Goal: Check status: Check status

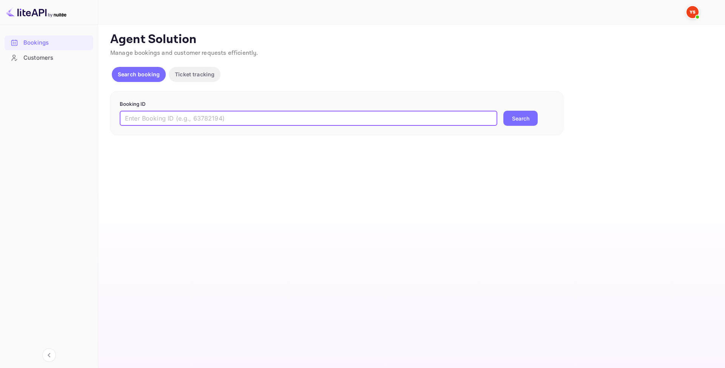
click at [141, 113] on input "text" at bounding box center [309, 118] width 378 height 15
paste input "9581491"
type input "9581491"
click at [524, 122] on button "Search" at bounding box center [521, 118] width 34 height 15
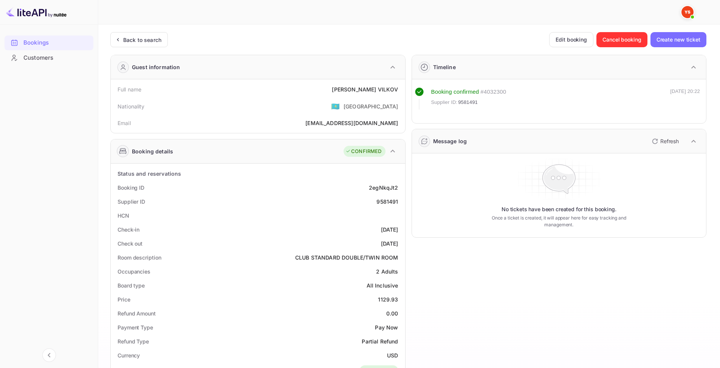
click at [388, 202] on div "9581491" at bounding box center [387, 202] width 22 height 8
copy div "9581491"
drag, startPoint x: 345, startPoint y: 92, endPoint x: 399, endPoint y: 91, distance: 53.7
click at [399, 91] on div "Full name VLADIMIR VILKOV" at bounding box center [258, 89] width 288 height 14
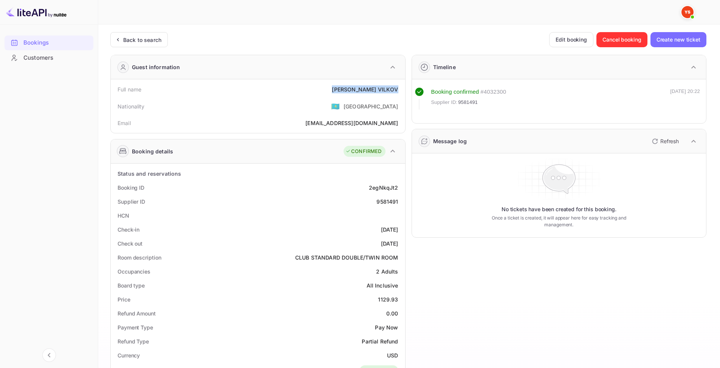
copy div "VLADIMIR VILKOV"
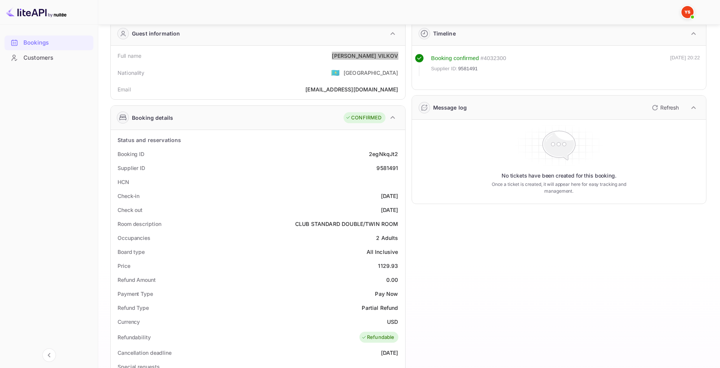
scroll to position [38, 0]
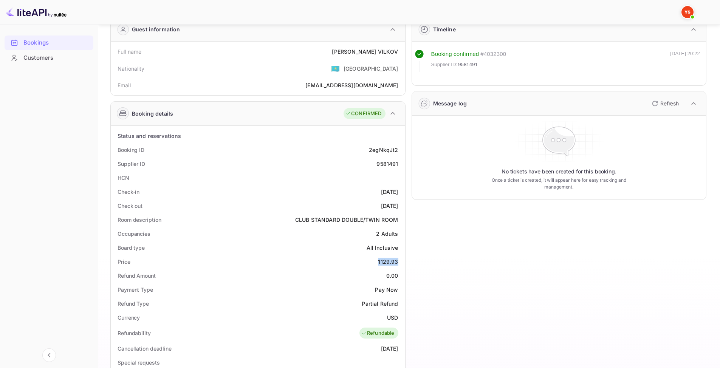
drag, startPoint x: 374, startPoint y: 260, endPoint x: 398, endPoint y: 261, distance: 24.2
click at [398, 261] on div "Price 1129.93" at bounding box center [258, 262] width 288 height 14
copy div "1129.93"
click at [28, 11] on img at bounding box center [36, 12] width 60 height 12
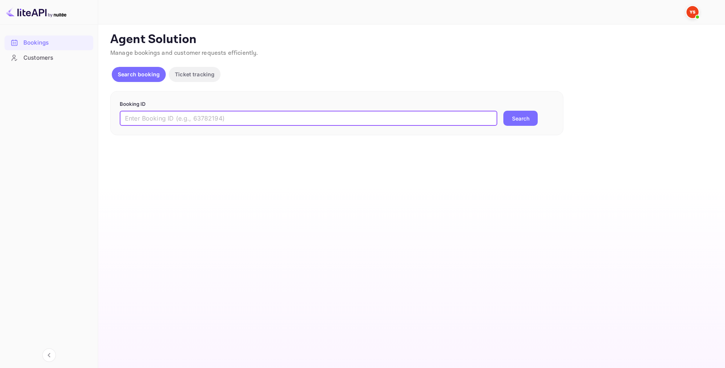
click at [248, 121] on input "text" at bounding box center [309, 118] width 378 height 15
paste input "9580584"
type input "9580584"
click at [516, 117] on button "Search" at bounding box center [521, 118] width 34 height 15
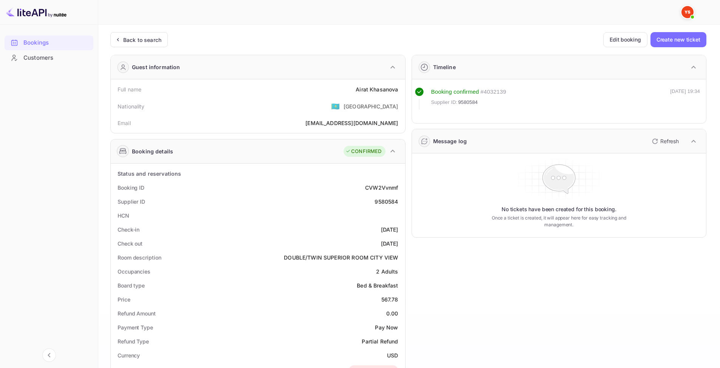
click at [376, 91] on div "Airat Khasanova" at bounding box center [376, 89] width 42 height 8
click at [375, 91] on div "Airat Khasanova" at bounding box center [376, 89] width 42 height 8
click at [363, 87] on div "Airat Khasanova" at bounding box center [376, 89] width 42 height 8
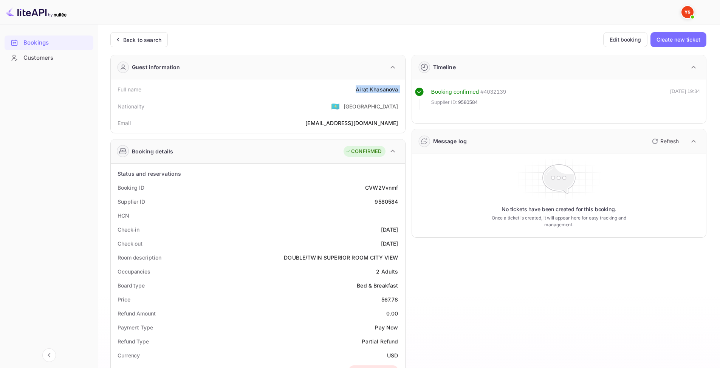
copy div "Airat Khasanova"
click at [379, 201] on div "9580584" at bounding box center [385, 202] width 23 height 8
drag, startPoint x: 379, startPoint y: 201, endPoint x: 342, endPoint y: 216, distance: 39.7
click at [379, 201] on div "9580584" at bounding box center [385, 202] width 23 height 8
copy div "9580584"
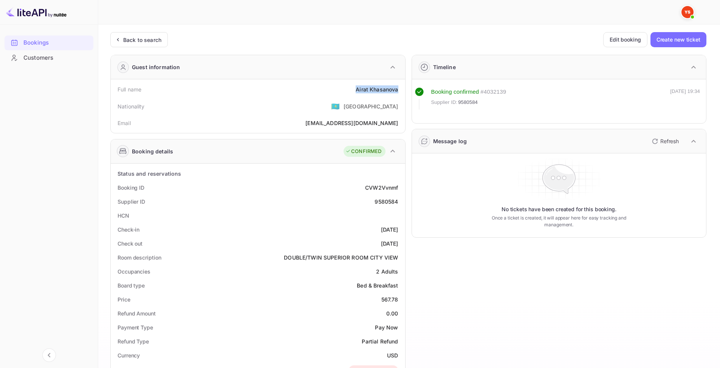
drag, startPoint x: 369, startPoint y: 87, endPoint x: 402, endPoint y: 89, distance: 32.9
click at [402, 89] on div "Full name Airat Khasanova Nationality 🇰🇿 Kazakhstan Email akhasanova@mail.ru" at bounding box center [258, 106] width 294 height 54
copy div "Airat Khasanova"
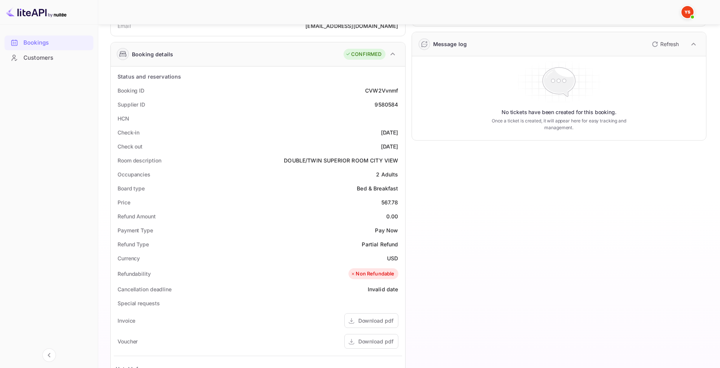
scroll to position [113, 0]
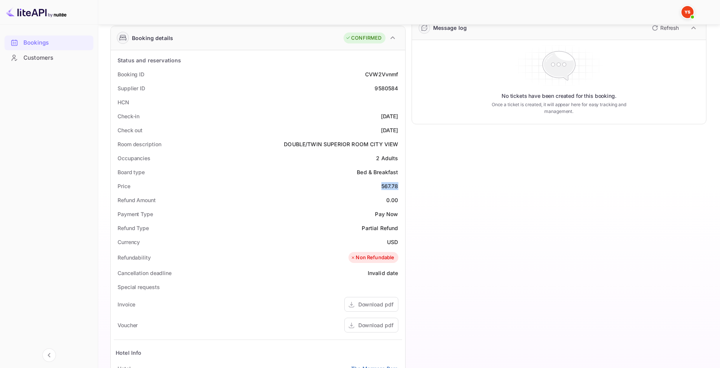
drag, startPoint x: 380, startPoint y: 187, endPoint x: 405, endPoint y: 187, distance: 24.9
click at [405, 187] on div "Status and reservations Booking ID CVW2Vvnmf Supplier ID 9580584 HCN Check-in 2…" at bounding box center [258, 265] width 294 height 430
copy div "567.78"
click at [20, 13] on img at bounding box center [36, 12] width 60 height 12
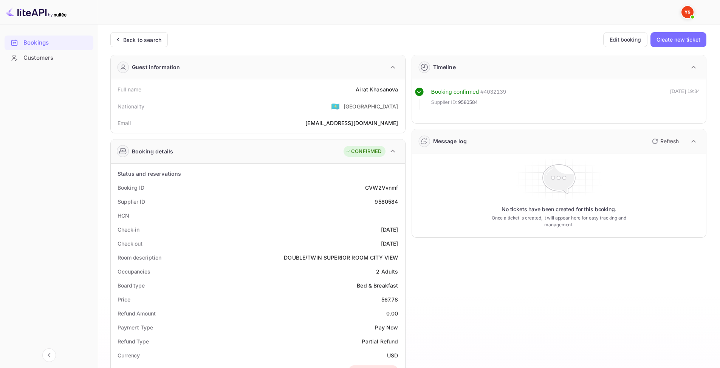
click at [42, 43] on div "Bookings" at bounding box center [56, 43] width 66 height 9
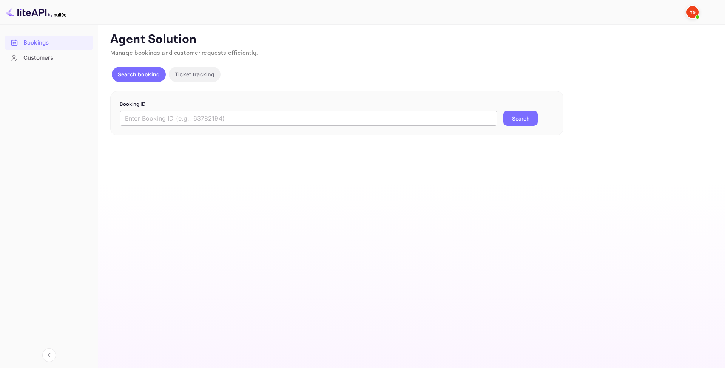
click at [200, 124] on input "text" at bounding box center [309, 118] width 378 height 15
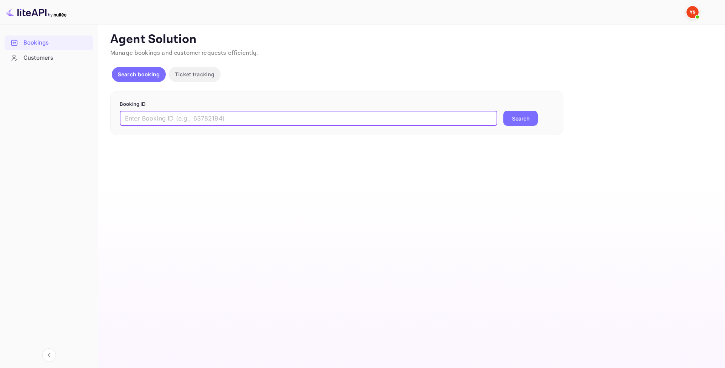
paste input "9549588"
type input "9549588"
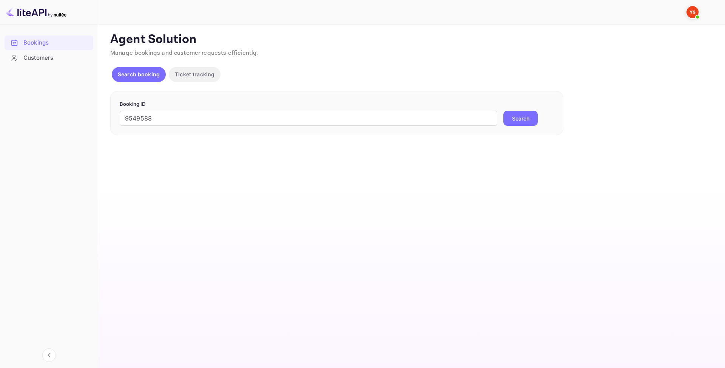
click at [512, 125] on button "Search" at bounding box center [521, 118] width 34 height 15
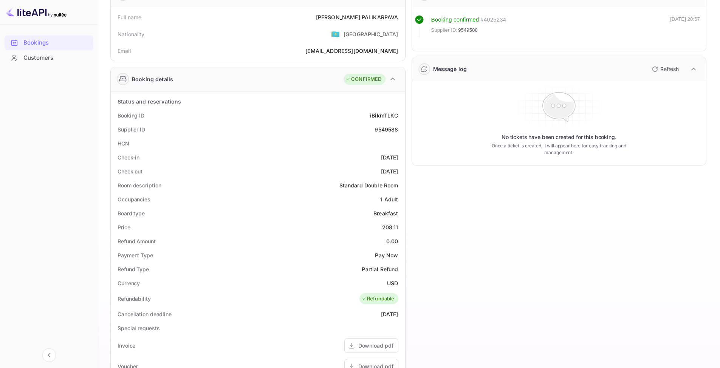
scroll to position [76, 0]
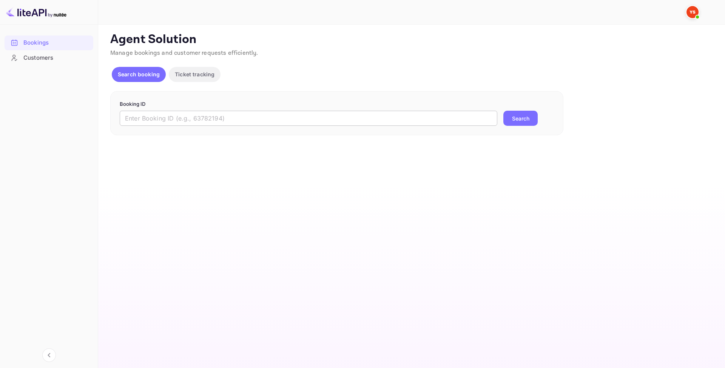
click at [229, 120] on input "text" at bounding box center [309, 118] width 378 height 15
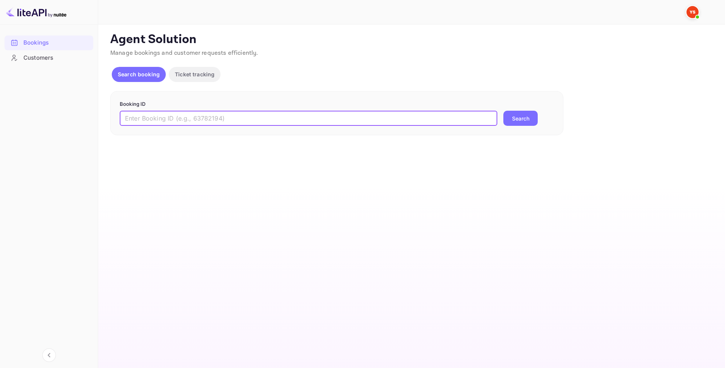
paste input "9582155"
type input "9582155"
click at [530, 125] on button "Search" at bounding box center [521, 118] width 34 height 15
click at [209, 114] on input "text" at bounding box center [309, 118] width 378 height 15
paste input "9582155"
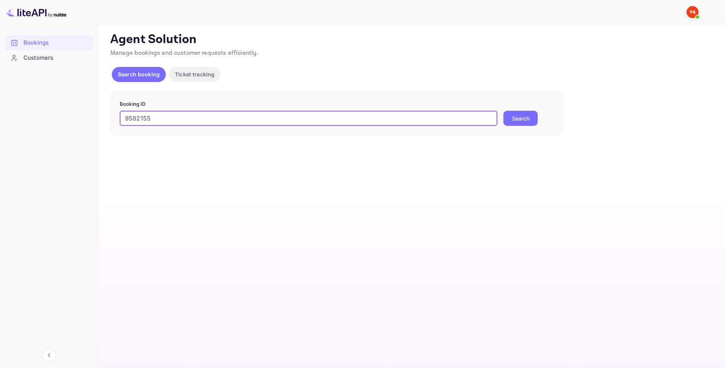
type input "9582155"
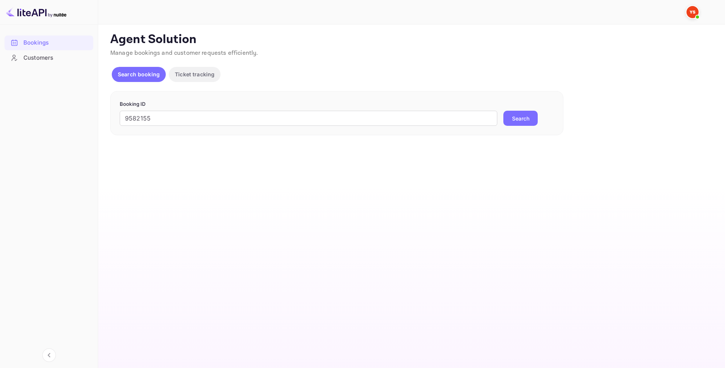
click at [511, 119] on button "Search" at bounding box center [521, 118] width 34 height 15
